Goal: Ask a question: Ask a question

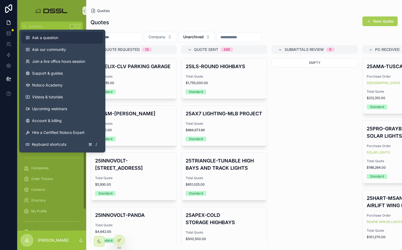
click at [43, 37] on span "Ask a question" at bounding box center [45, 37] width 26 height 5
